Goal: Task Accomplishment & Management: Use online tool/utility

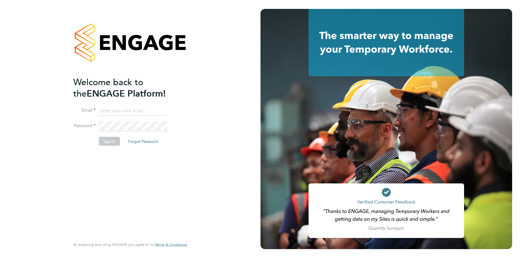
type input "jacqueline.mitchell@ncclondon.ac.uk"
click at [110, 141] on button "Sign In" at bounding box center [109, 141] width 21 height 9
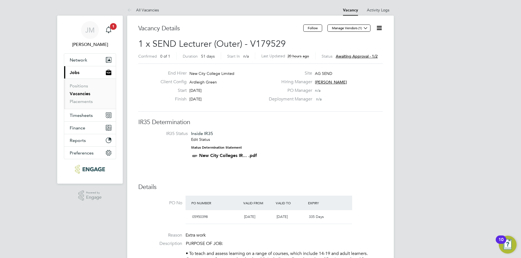
click at [343, 54] on span "Awaiting approval - 1/2" at bounding box center [357, 56] width 42 height 5
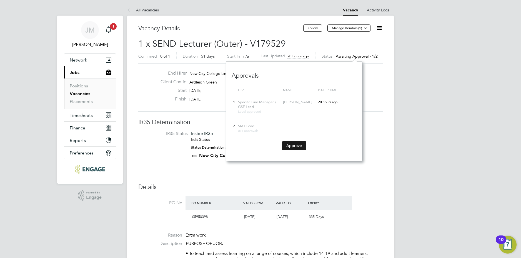
click at [295, 145] on button "Approve" at bounding box center [294, 145] width 24 height 9
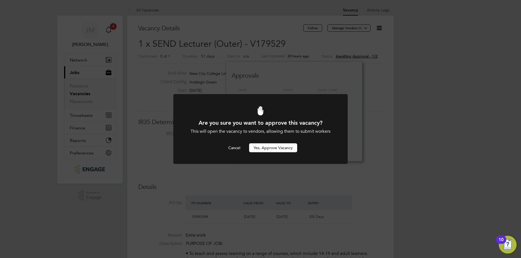
click at [290, 148] on button "Yes, Approve Vacancy" at bounding box center [273, 147] width 48 height 9
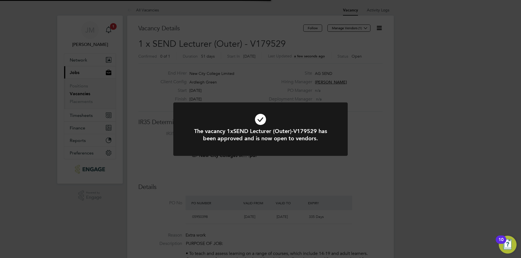
scroll to position [16, 39]
